Goal: Task Accomplishment & Management: Manage account settings

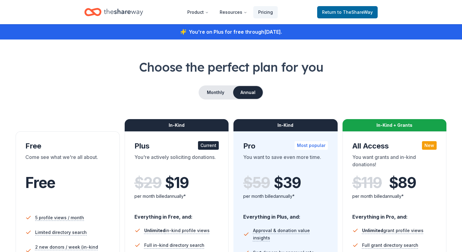
click at [126, 12] on icon "Home" at bounding box center [123, 12] width 39 height 7
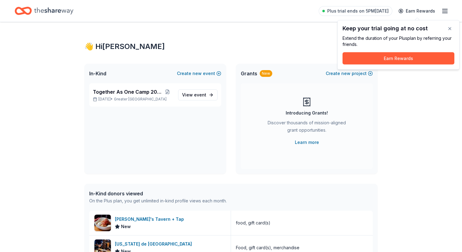
click at [247, 42] on div "👋 Hi [PERSON_NAME]" at bounding box center [230, 47] width 293 height 10
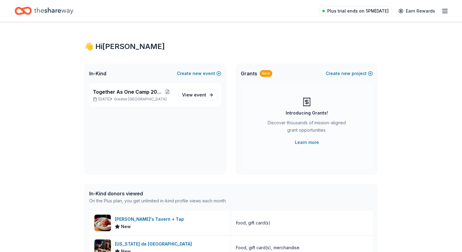
click at [383, 13] on span "Plus trial ends on 5PM[DATE]" at bounding box center [357, 10] width 61 height 7
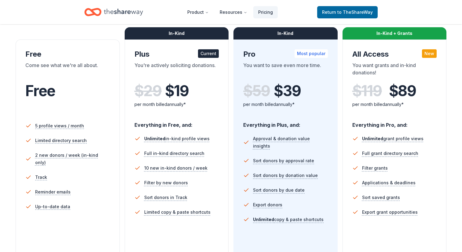
scroll to position [145, 0]
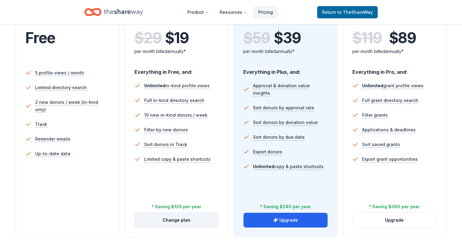
click at [191, 221] on button "Change plan" at bounding box center [177, 219] width 84 height 15
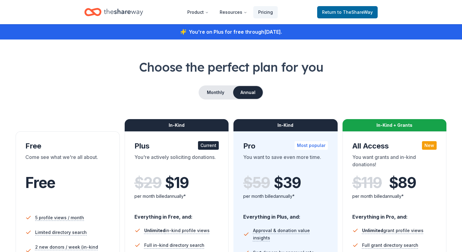
scroll to position [144, 0]
